Goal: Find specific page/section: Find specific page/section

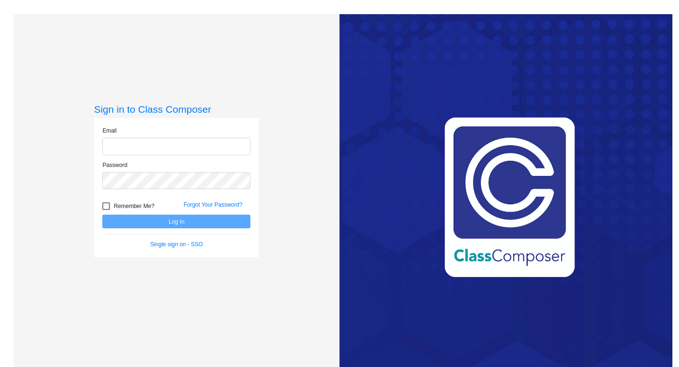
type input "[EMAIL_ADDRESS][PERSON_NAME][DOMAIN_NAME]"
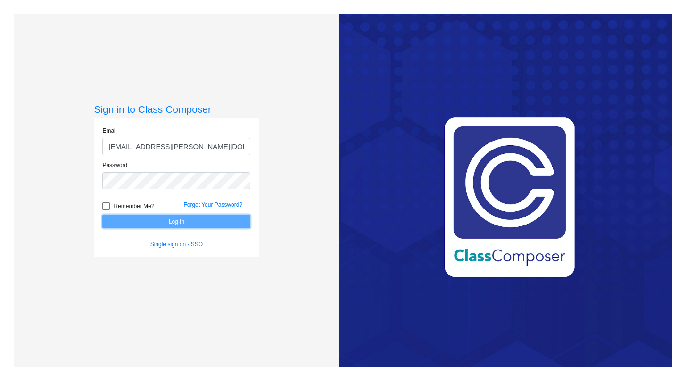
click at [183, 220] on button "Log In" at bounding box center [176, 221] width 148 height 14
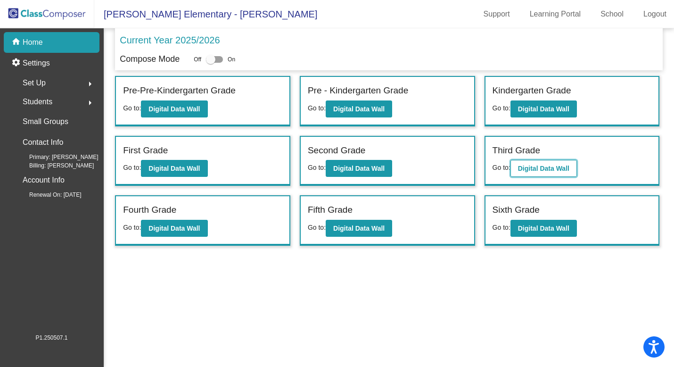
click at [524, 167] on b "Digital Data Wall" at bounding box center [543, 168] width 51 height 8
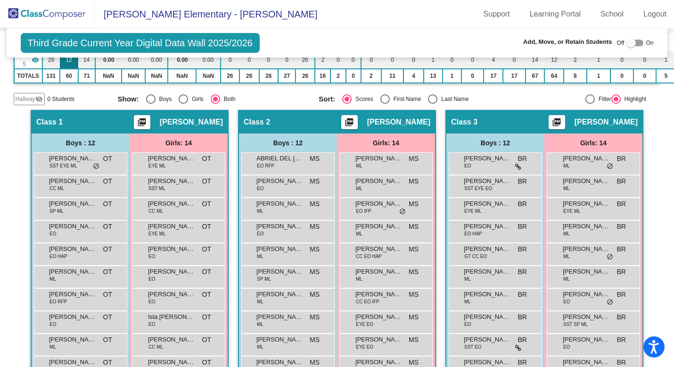
scroll to position [515, 0]
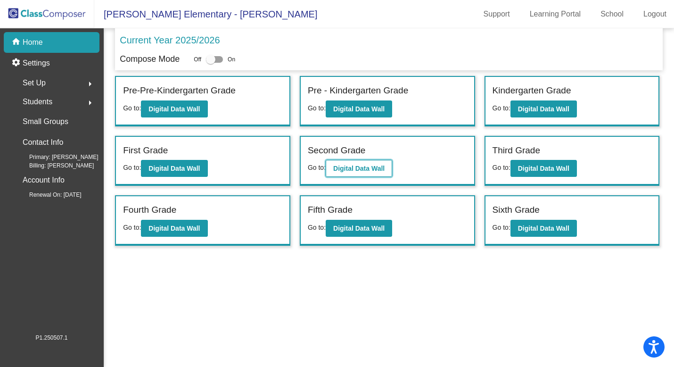
click at [376, 172] on b "Digital Data Wall" at bounding box center [358, 168] width 51 height 8
click at [524, 109] on b "Digital Data Wall" at bounding box center [543, 109] width 51 height 8
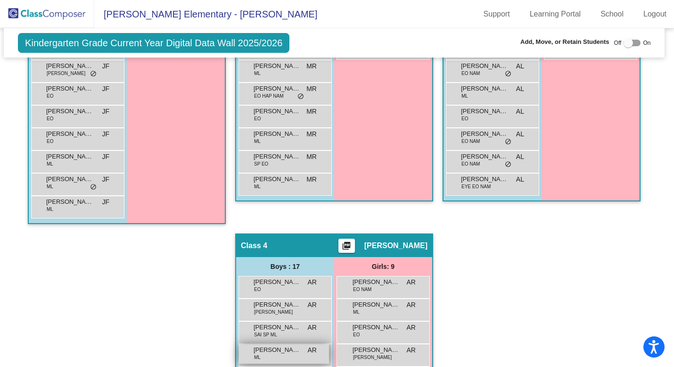
scroll to position [474, 0]
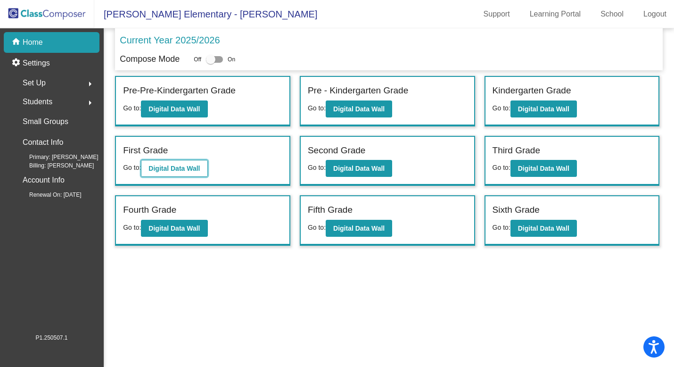
click at [191, 161] on button "Digital Data Wall" at bounding box center [174, 168] width 66 height 17
click at [166, 163] on button "Digital Data Wall" at bounding box center [174, 168] width 66 height 17
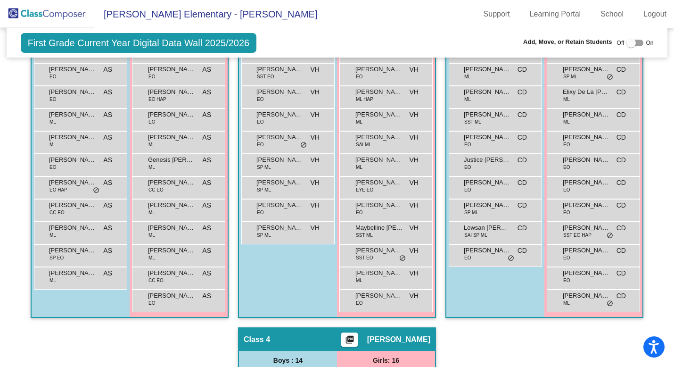
scroll to position [369, 0]
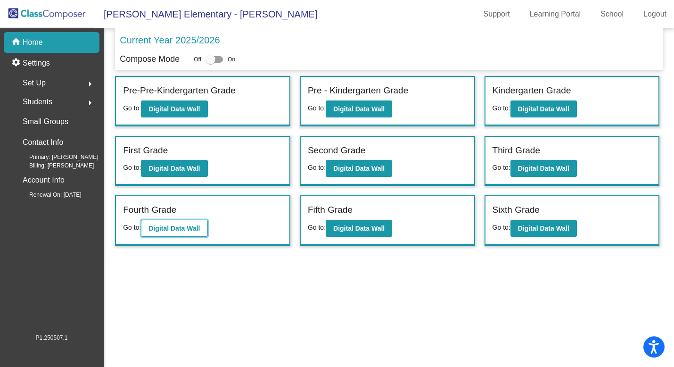
click at [189, 232] on button "Digital Data Wall" at bounding box center [174, 228] width 66 height 17
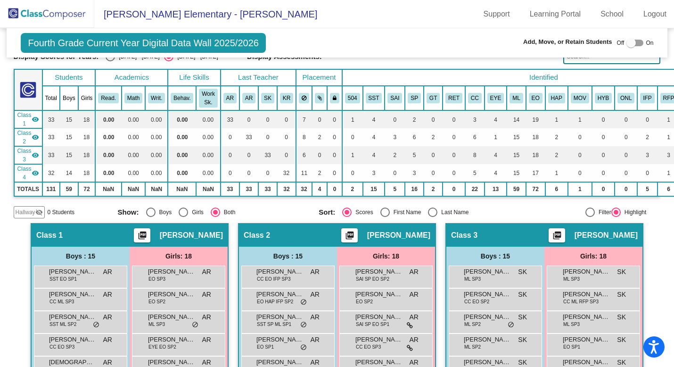
scroll to position [49, 0]
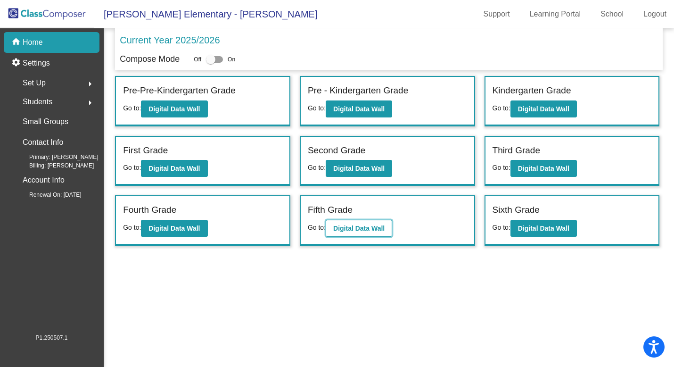
click at [363, 231] on b "Digital Data Wall" at bounding box center [358, 228] width 51 height 8
click at [557, 223] on button "Digital Data Wall" at bounding box center [543, 228] width 66 height 17
click at [533, 106] on b "Digital Data Wall" at bounding box center [543, 109] width 51 height 8
